Goal: Information Seeking & Learning: Find specific fact

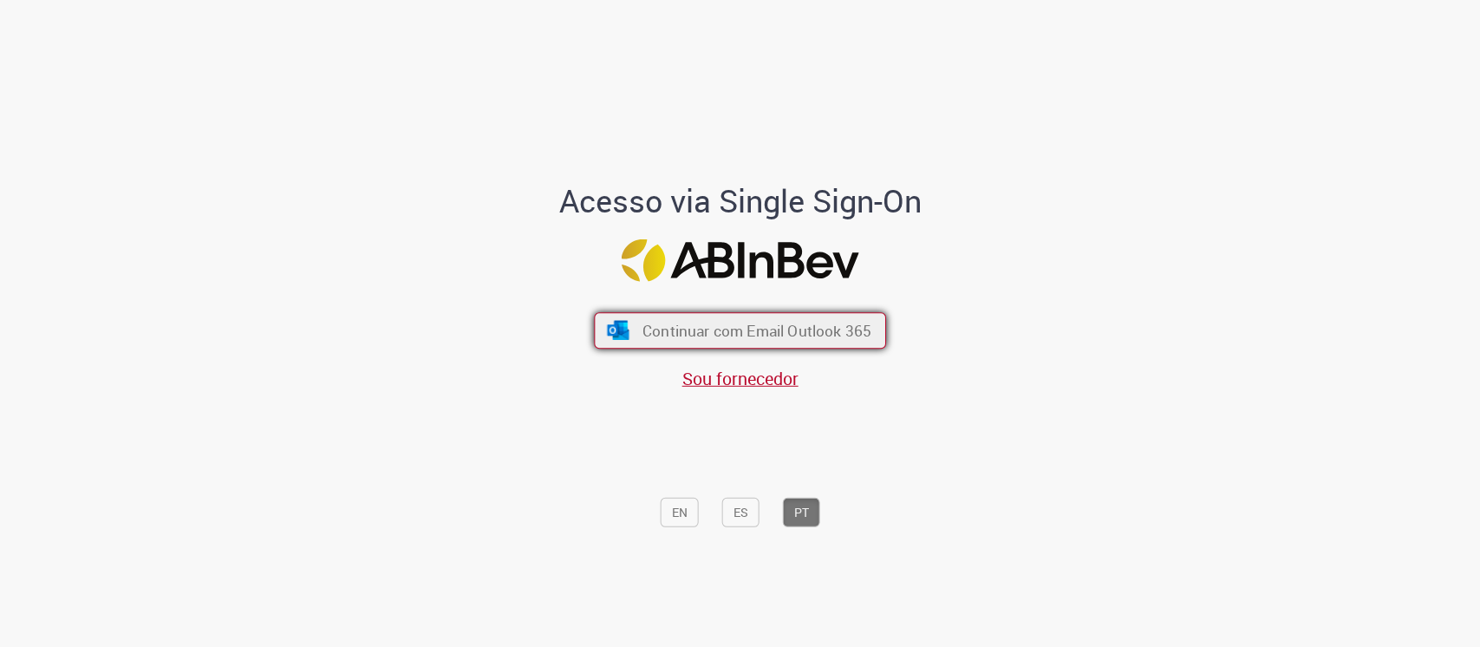
click at [771, 329] on span "Continuar com Email Outlook 365" at bounding box center [756, 330] width 229 height 20
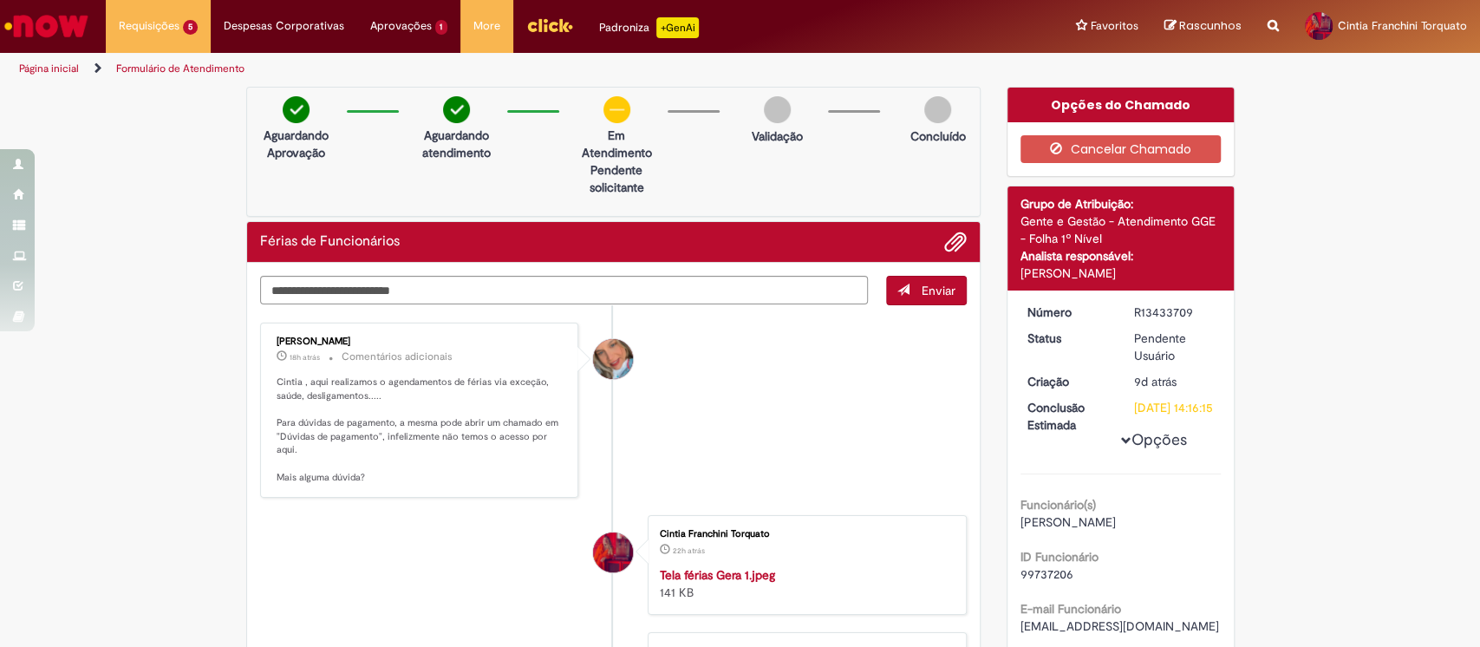
click at [471, 382] on p "Cintia , aqui realizamos o agendamentos de férias via exceção, saúde, desligame…" at bounding box center [421, 429] width 289 height 109
drag, startPoint x: 357, startPoint y: 388, endPoint x: 455, endPoint y: 439, distance: 110.5
click at [455, 439] on p "Cintia , aqui realizamos o agendamentos de férias via exceção, saúde, desligame…" at bounding box center [421, 429] width 289 height 109
click at [463, 460] on p "Cintia , aqui realizamos o agendamentos de férias via exceção, saúde, desligame…" at bounding box center [421, 429] width 289 height 109
drag, startPoint x: 271, startPoint y: 437, endPoint x: 366, endPoint y: 440, distance: 95.4
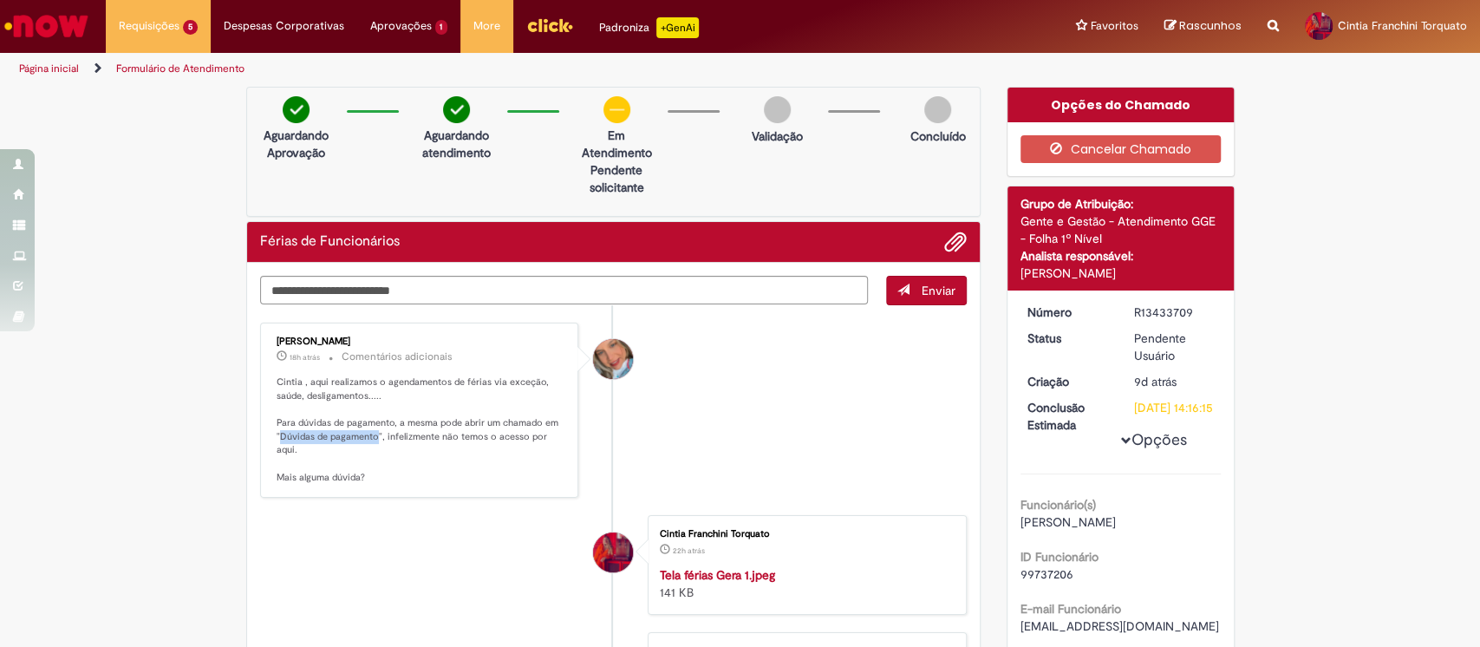
click at [366, 440] on p "Cintia , aqui realizamos o agendamentos de férias via exceção, saúde, desligame…" at bounding box center [421, 429] width 289 height 109
copy p "Dúvidas de pagamento"
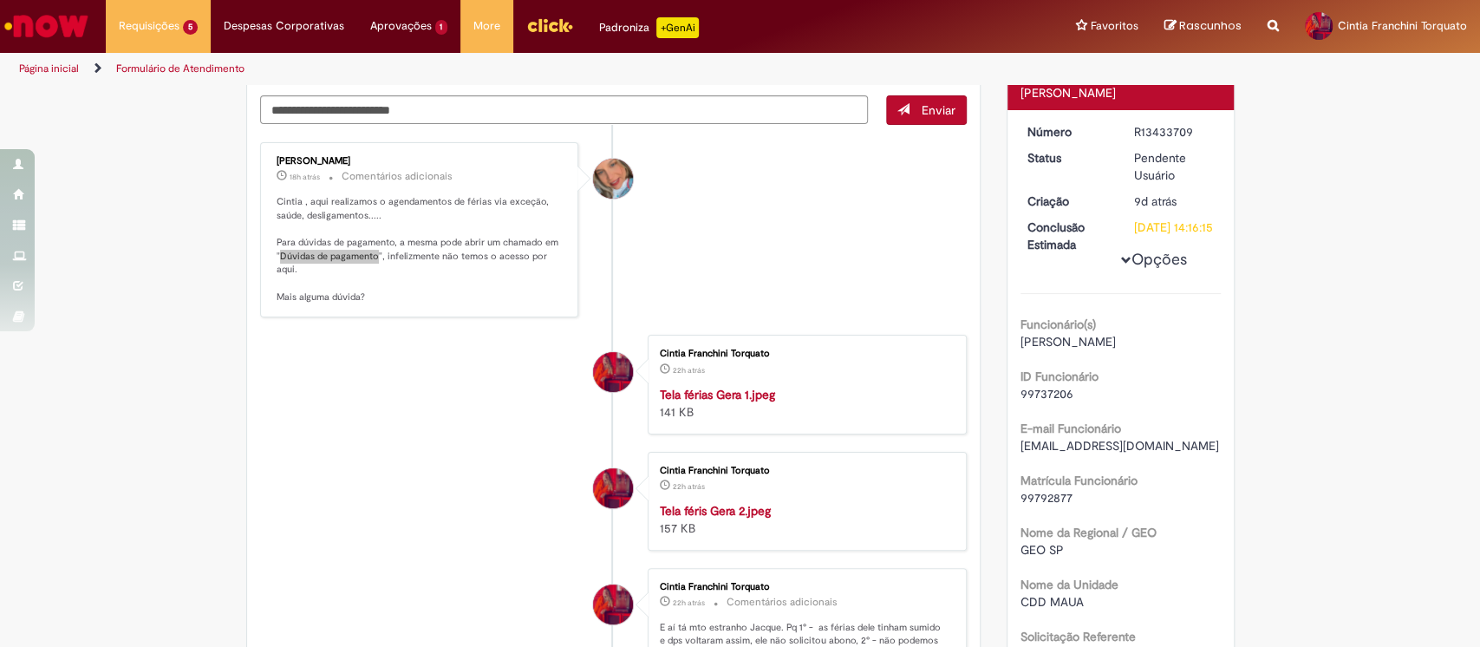
scroll to position [347, 0]
